Goal: Browse casually

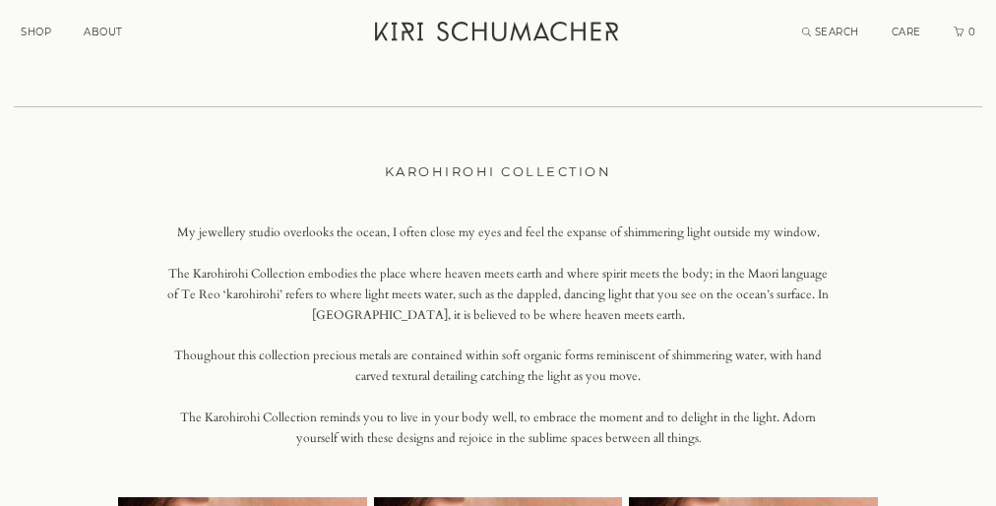
click at [498, 306] on p "The Karohirohi Collection embodies the place where heaven meets earth and where…" at bounding box center [497, 295] width 671 height 62
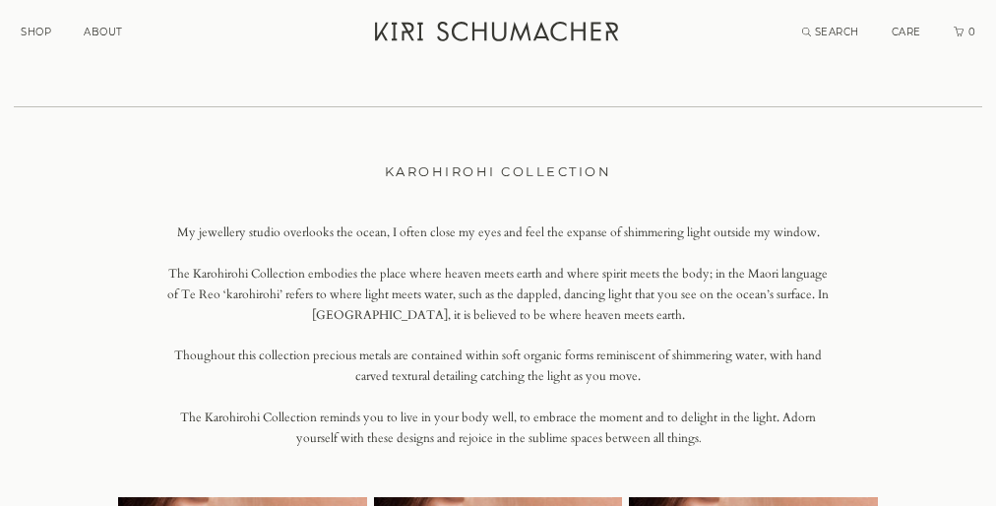
click at [498, 306] on p "The Karohirohi Collection embodies the place where heaven meets earth and where…" at bounding box center [497, 295] width 671 height 62
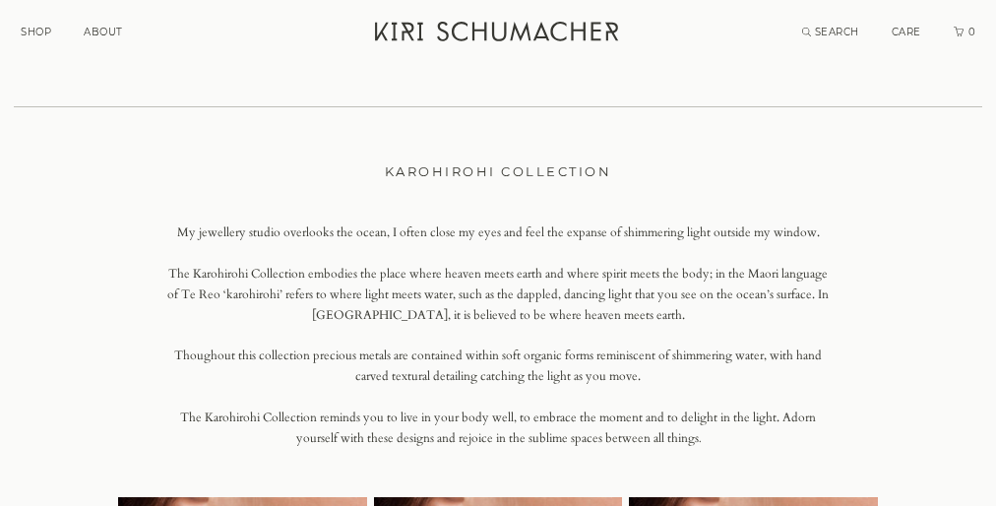
click at [498, 306] on p "The Karohirohi Collection embodies the place where heaven meets earth and where…" at bounding box center [497, 295] width 671 height 62
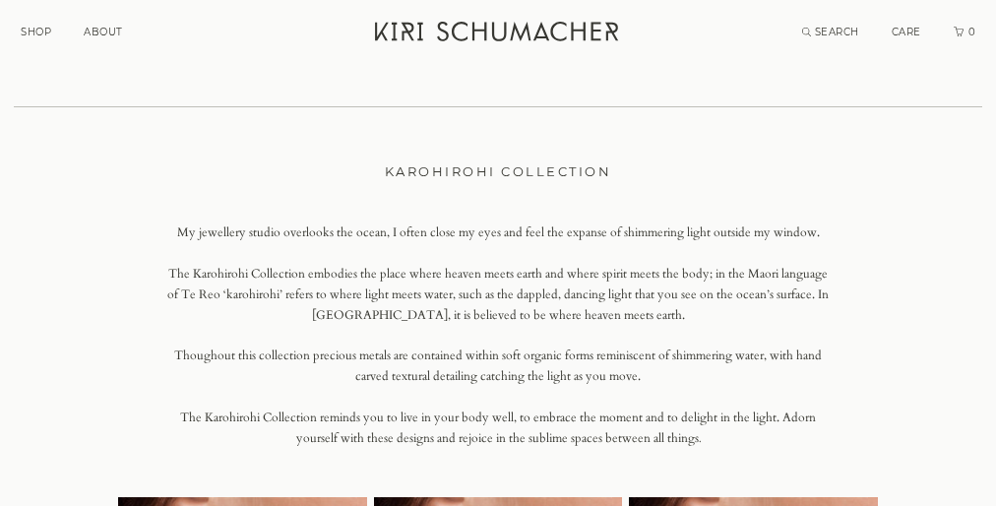
click at [498, 306] on p "The Karohirohi Collection embodies the place where heaven meets earth and where…" at bounding box center [497, 295] width 671 height 62
